Goal: Ask a question

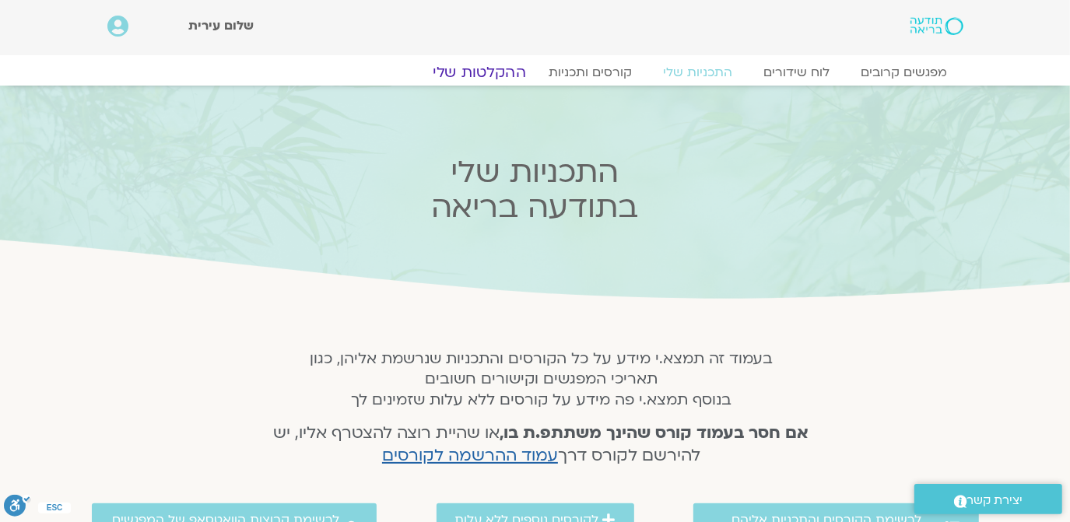
click at [485, 72] on link "ההקלטות שלי" at bounding box center [479, 72] width 131 height 19
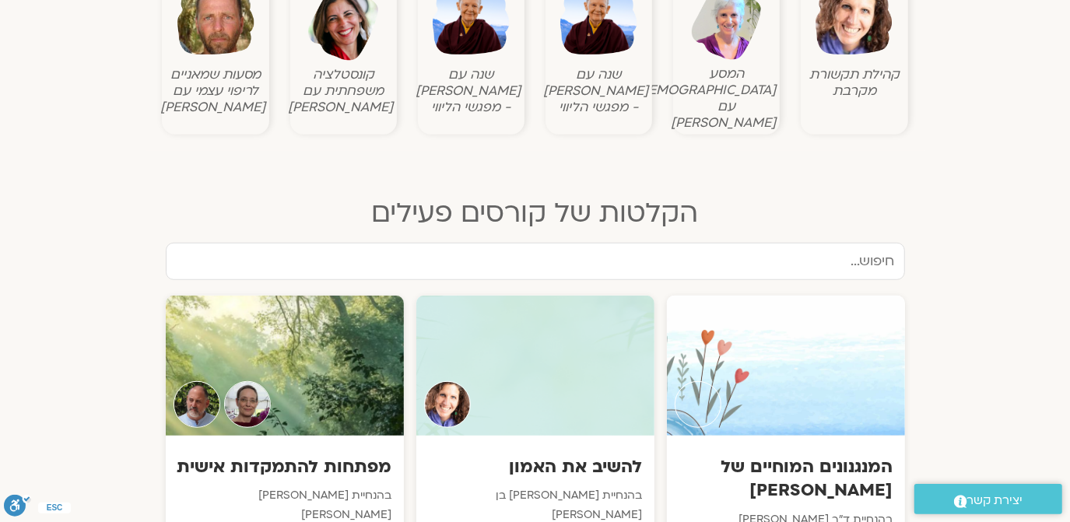
scroll to position [660, 0]
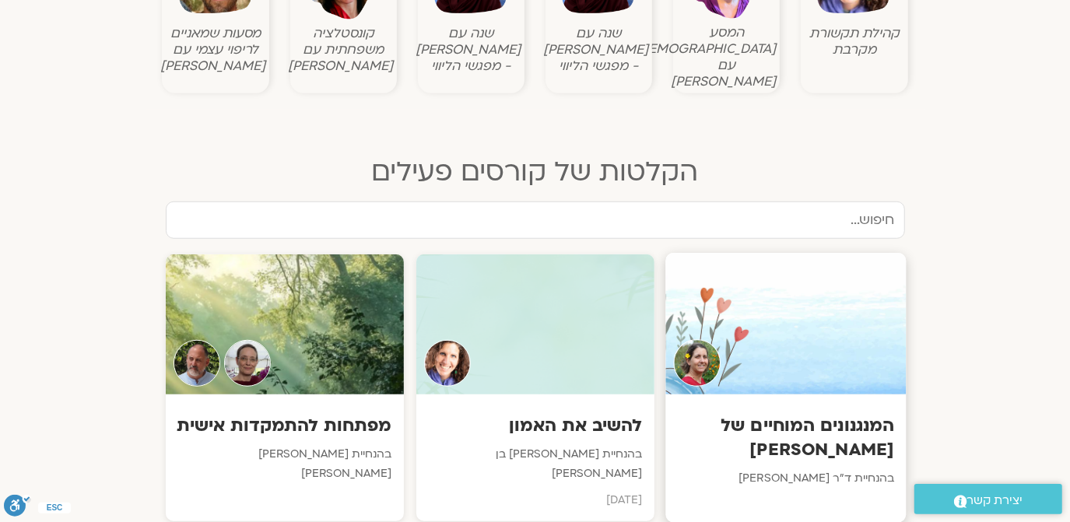
click at [780, 331] on div at bounding box center [785, 324] width 240 height 142
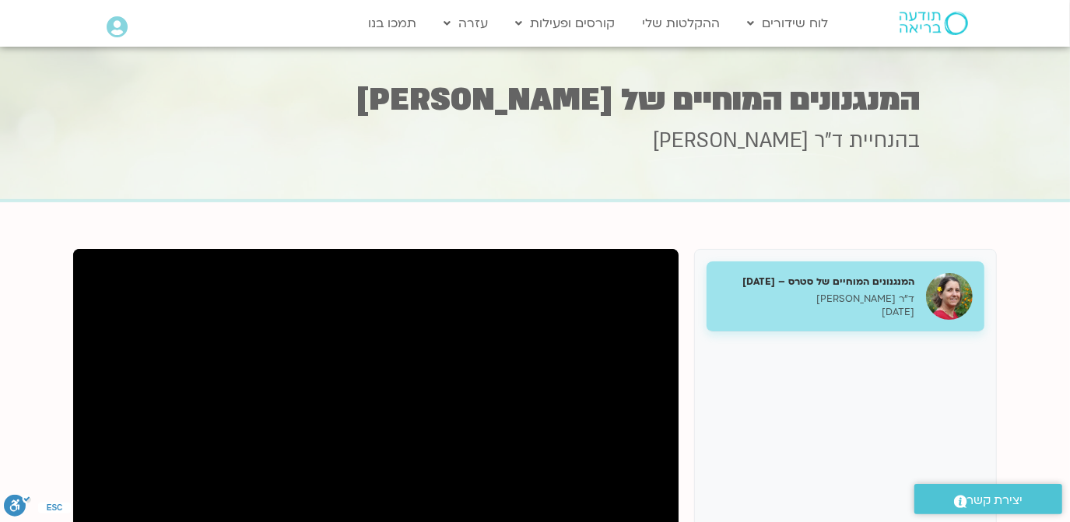
drag, startPoint x: 962, startPoint y: 316, endPoint x: 815, endPoint y: 424, distance: 182.5
click at [815, 424] on div "המנגנונים המוחיים של סטרס – 30.9.25 ד"ר נועה אלבלדה 30/09/2025" at bounding box center [845, 521] width 303 height 545
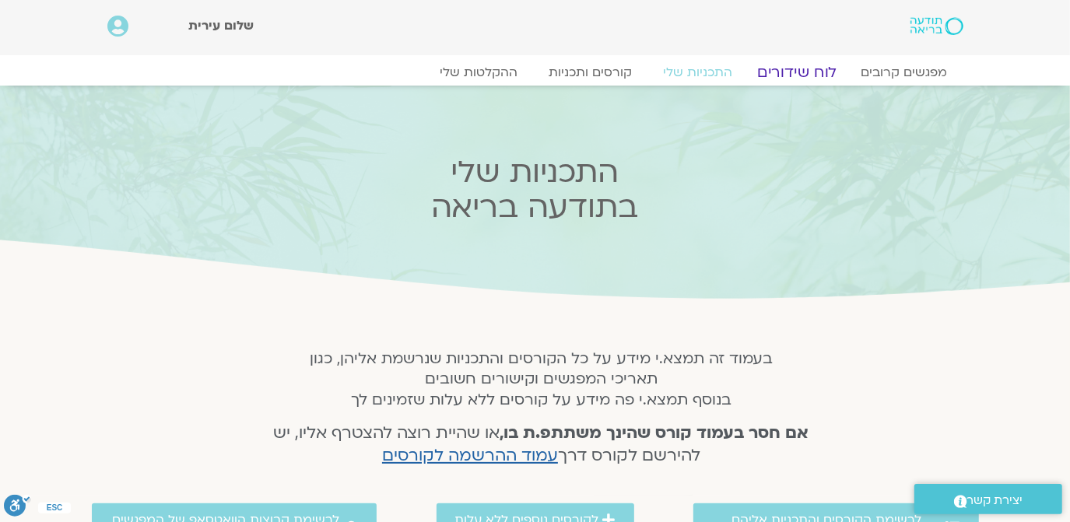
click at [823, 65] on link "לוח שידורים" at bounding box center [796, 72] width 117 height 19
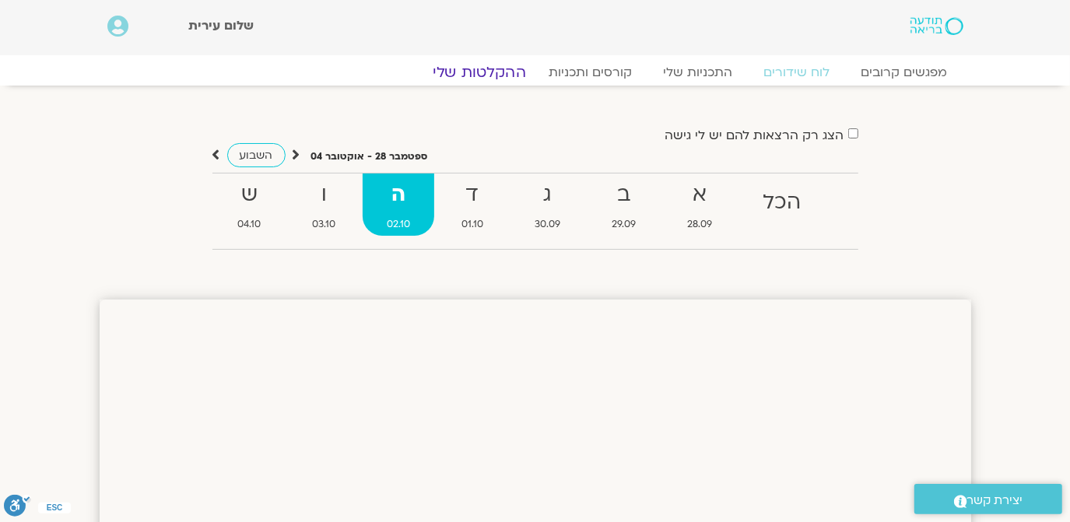
click at [488, 71] on link "ההקלטות שלי" at bounding box center [479, 72] width 131 height 19
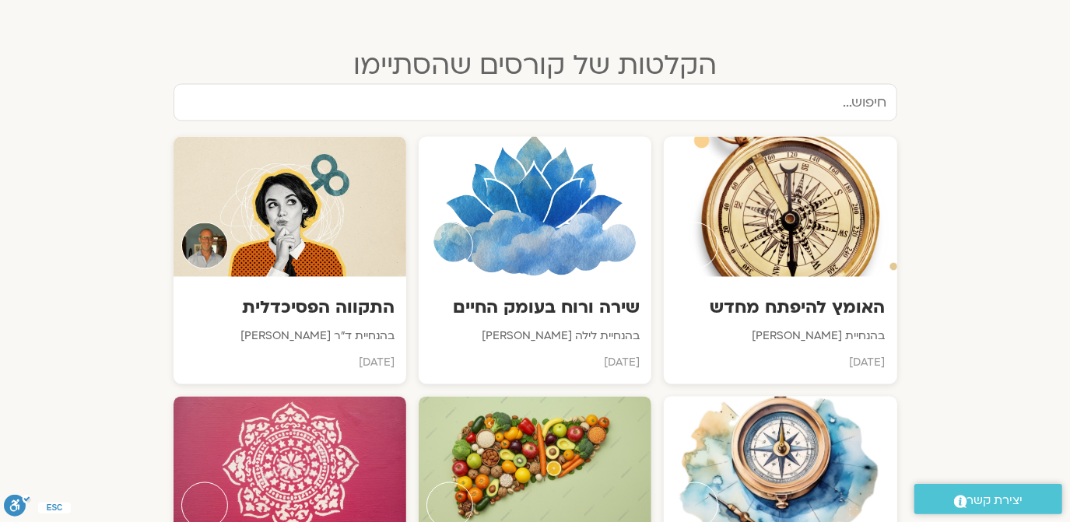
scroll to position [2263, 0]
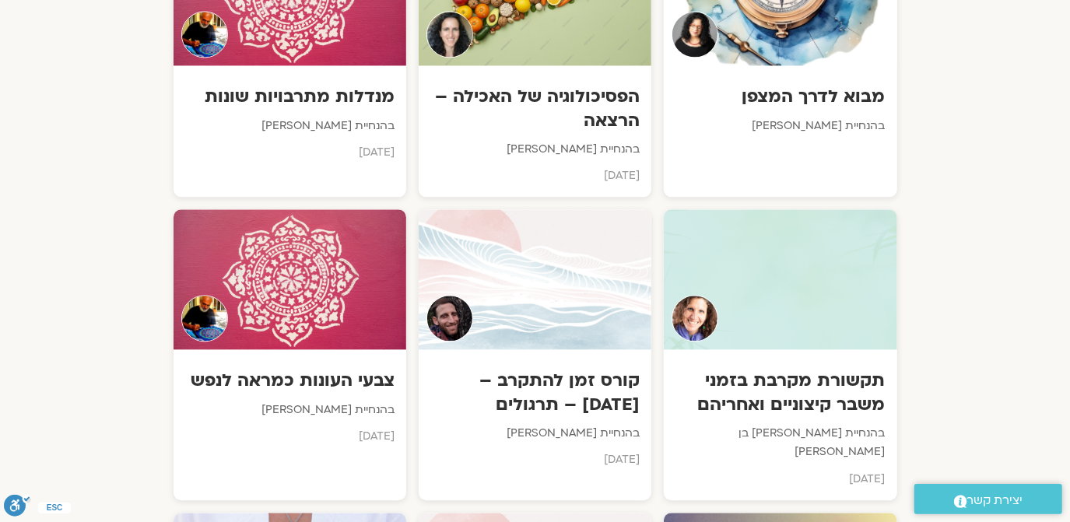
click at [995, 488] on link ".st0{fill:#FFFFFF;} יצירת קשר" at bounding box center [988, 499] width 148 height 30
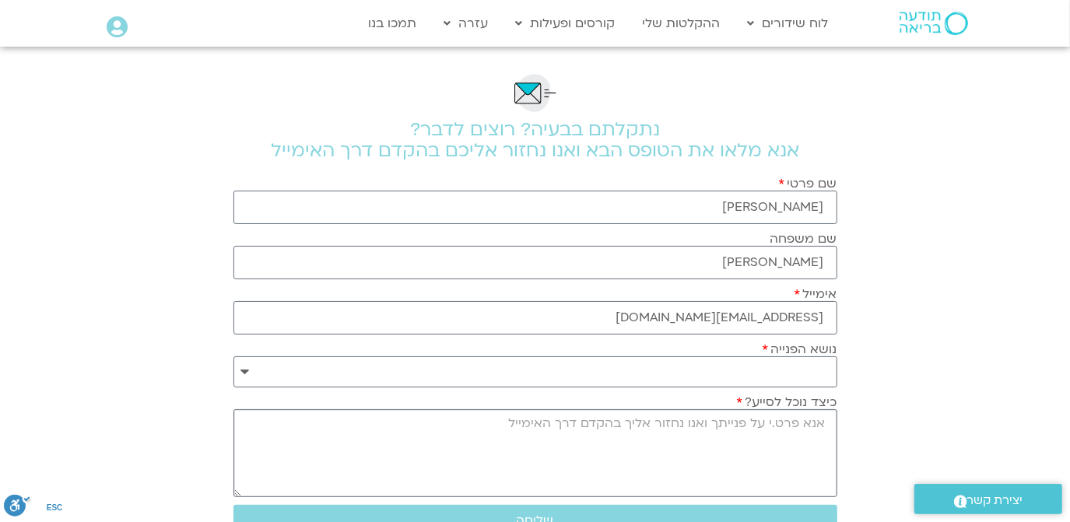
click at [794, 461] on textarea "כיצד נוכל לסייע?" at bounding box center [535, 453] width 604 height 88
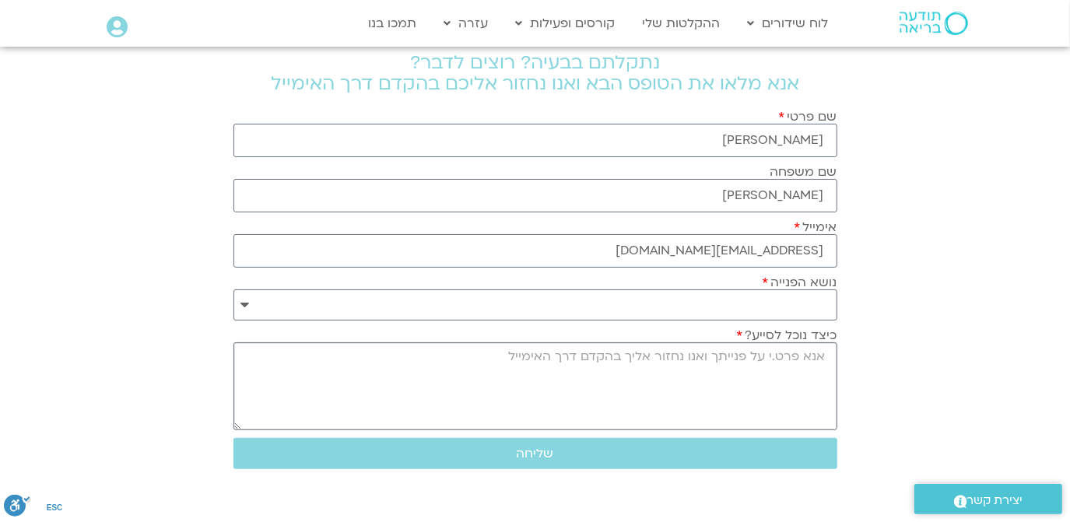
scroll to position [94, 0]
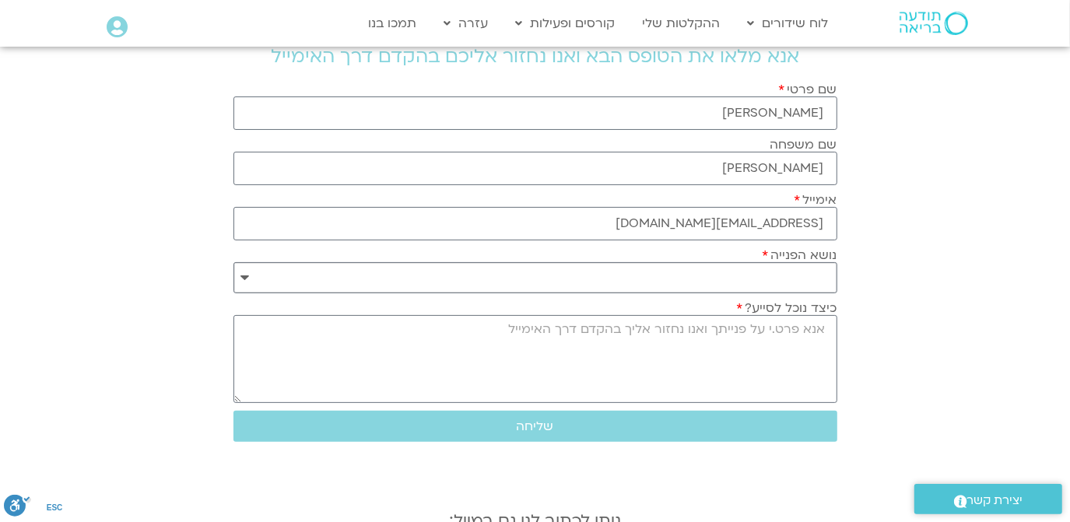
click at [762, 282] on select "**********" at bounding box center [535, 277] width 604 height 31
select select "**********"
click at [233, 262] on select "**********" at bounding box center [535, 277] width 604 height 31
click at [786, 331] on textarea "כיצד נוכל לסייע?" at bounding box center [535, 359] width 604 height 88
click at [305, 336] on textarea "כיצד נוכל לסייע?" at bounding box center [535, 359] width 604 height 88
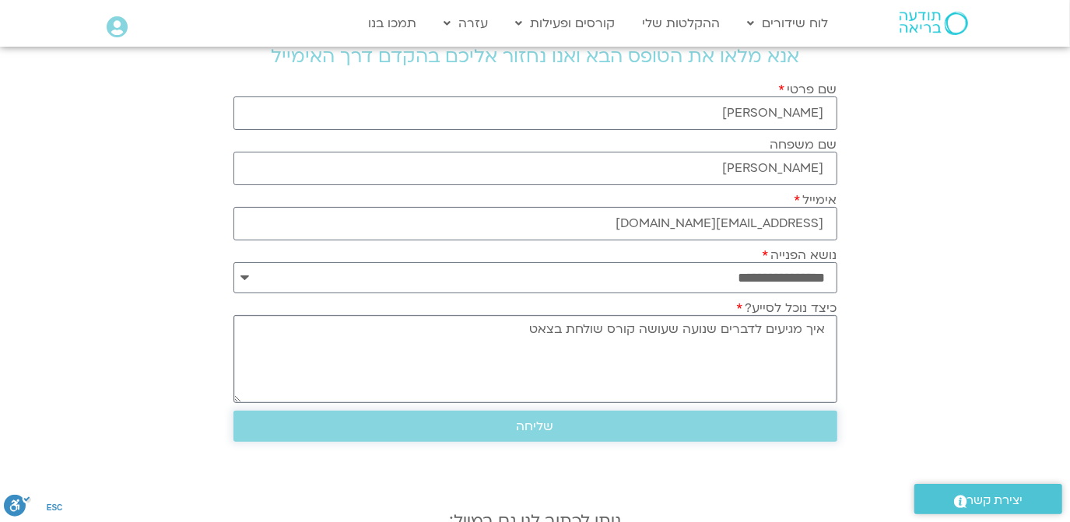
type textarea "איך מגיעים לדברים שנועה שעושה קורס שולחת בצאט"
click at [480, 424] on span "שליחה" at bounding box center [535, 426] width 566 height 14
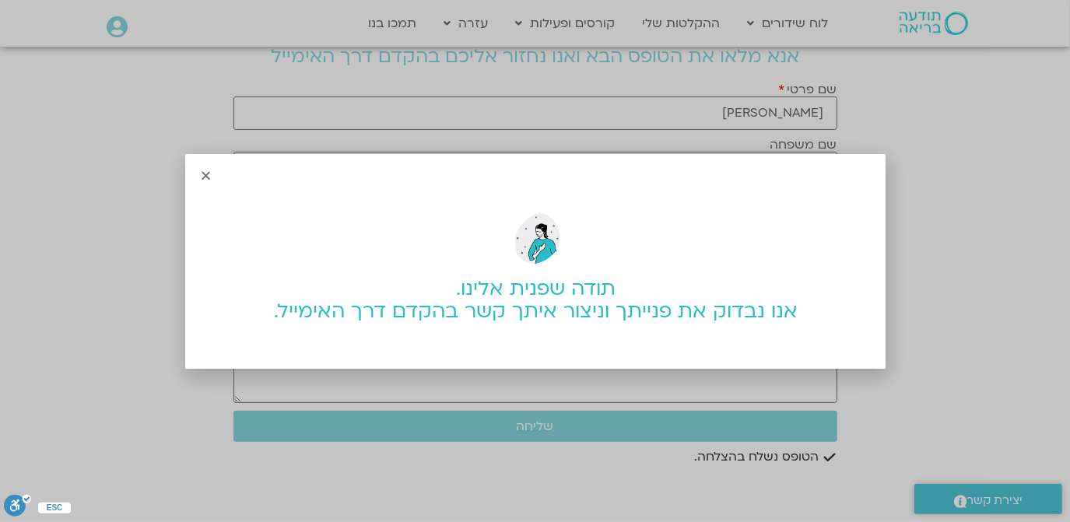
click at [200, 176] on div "תודה שפנית אלינו. אנו נבדוק את פנייתך וניצור איתך קשר בהקדם דרך האימייל." at bounding box center [535, 261] width 700 height 215
click at [201, 174] on icon "Close" at bounding box center [207, 176] width 12 height 12
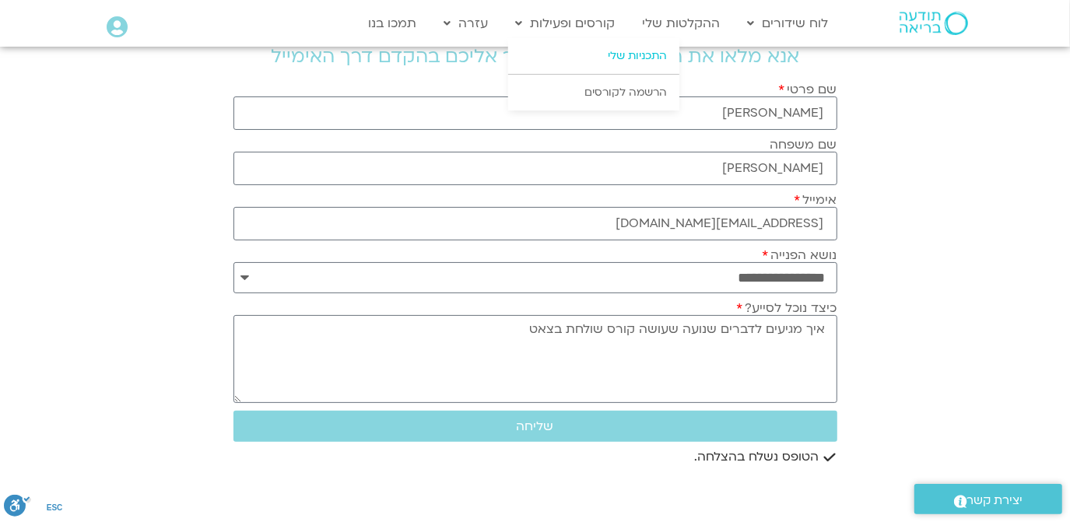
click at [599, 61] on link "התכניות שלי" at bounding box center [593, 56] width 171 height 36
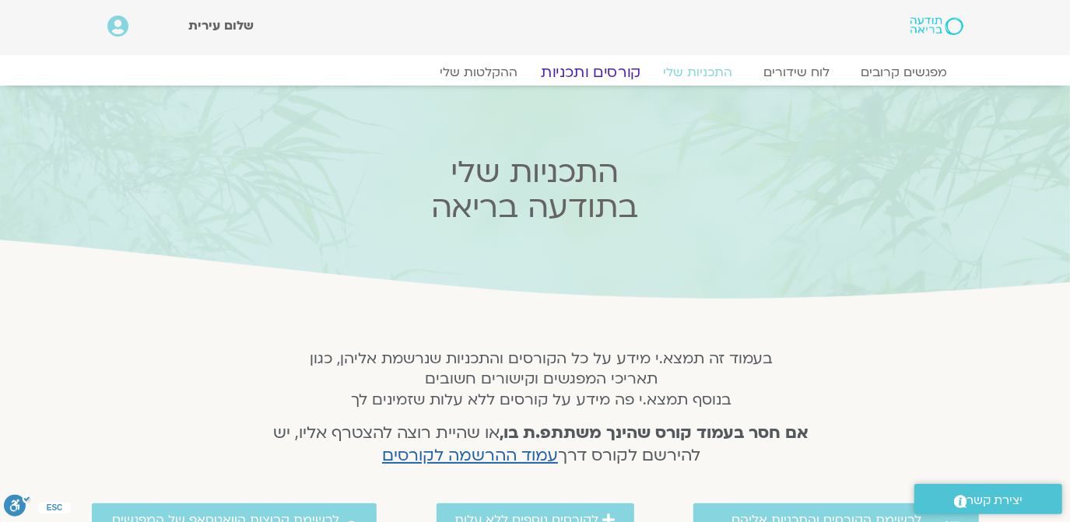
click at [597, 65] on link "קורסים ותכניות" at bounding box center [590, 72] width 137 height 19
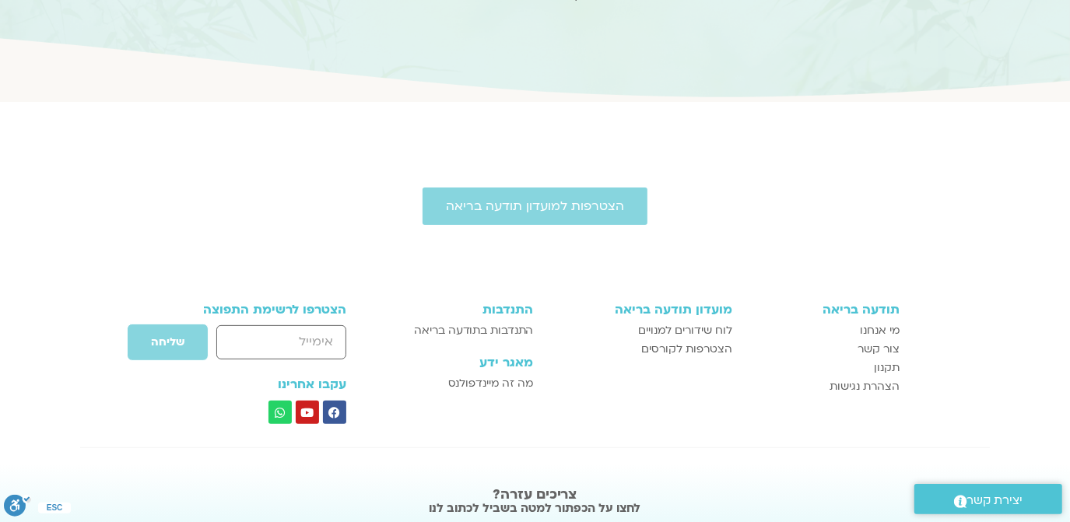
scroll to position [44, 0]
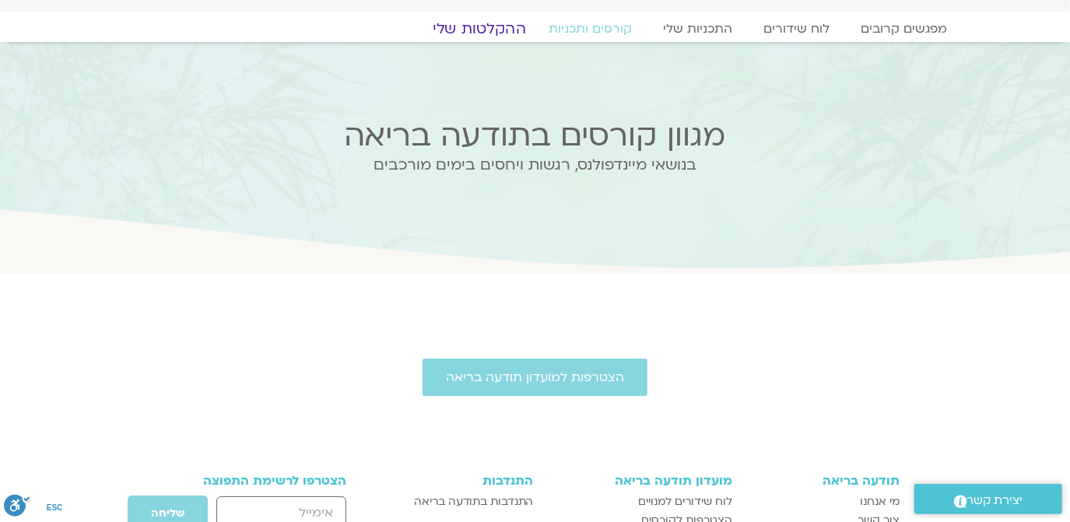
click at [477, 27] on link "ההקלטות שלי" at bounding box center [479, 28] width 131 height 19
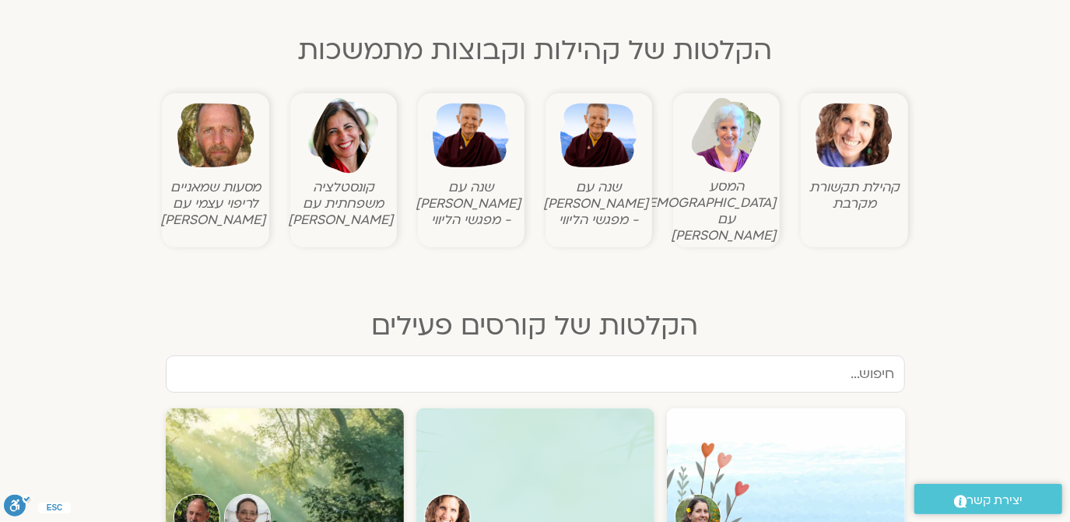
scroll to position [660, 0]
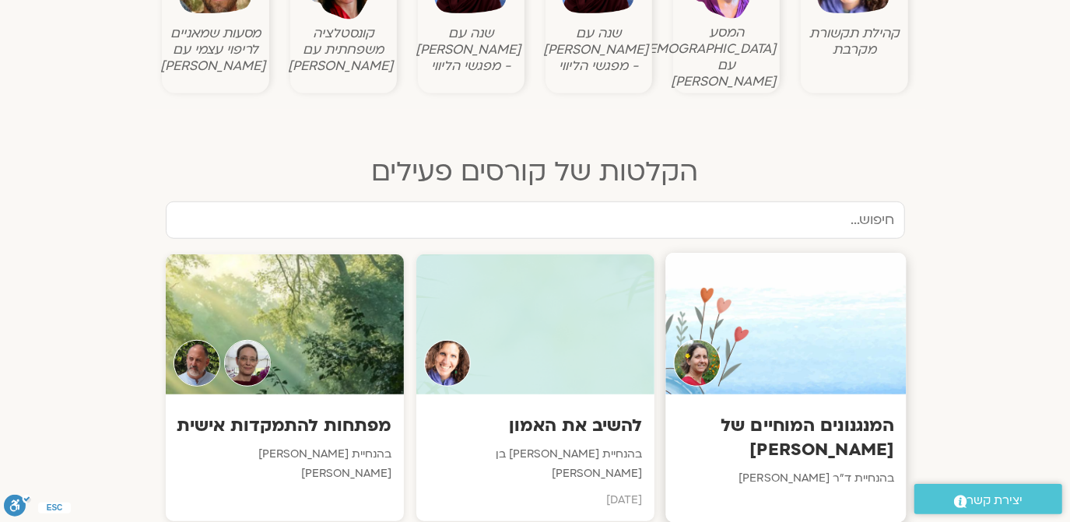
click at [768, 283] on div at bounding box center [785, 324] width 240 height 142
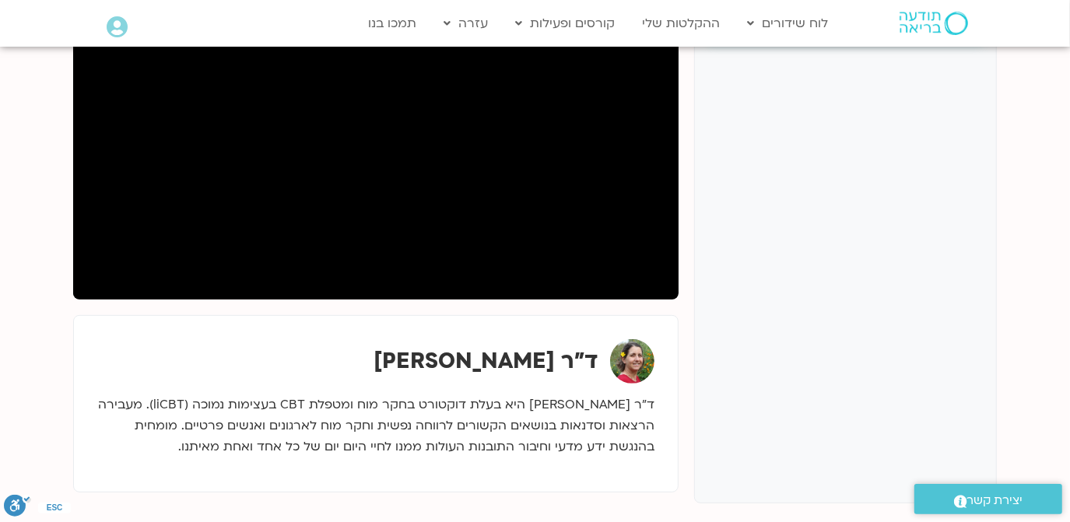
scroll to position [188, 0]
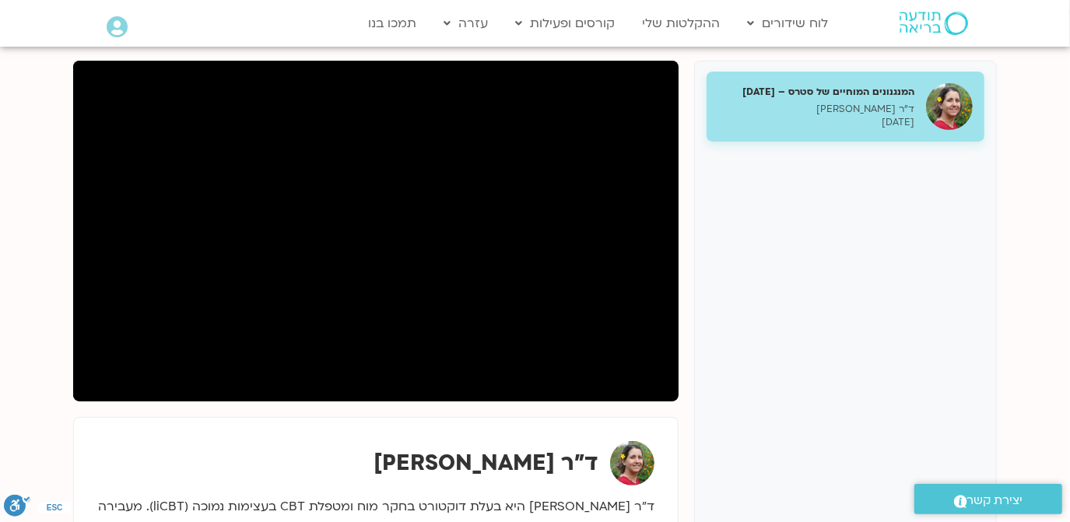
click at [734, 131] on div "המנגנונים המוחיים של סטרס – [DATE] ד"ר [PERSON_NAME] [DATE]" at bounding box center [845, 107] width 278 height 71
